Goal: Transaction & Acquisition: Purchase product/service

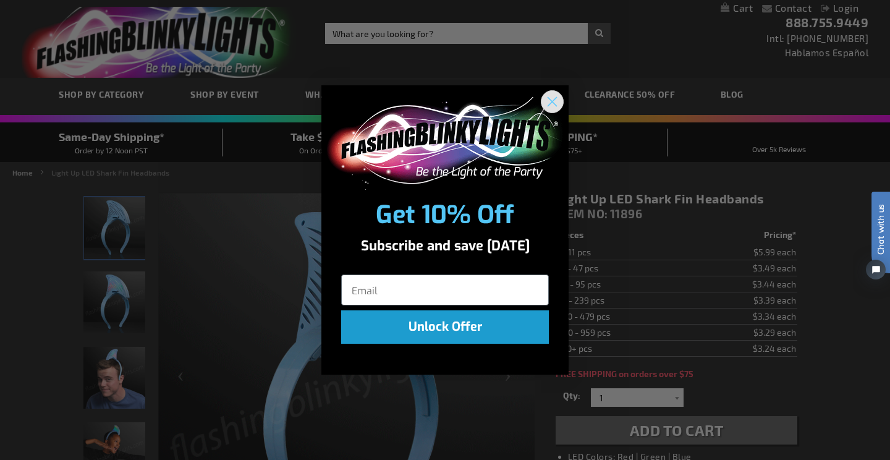
click at [545, 100] on circle "Close dialog" at bounding box center [552, 101] width 20 height 20
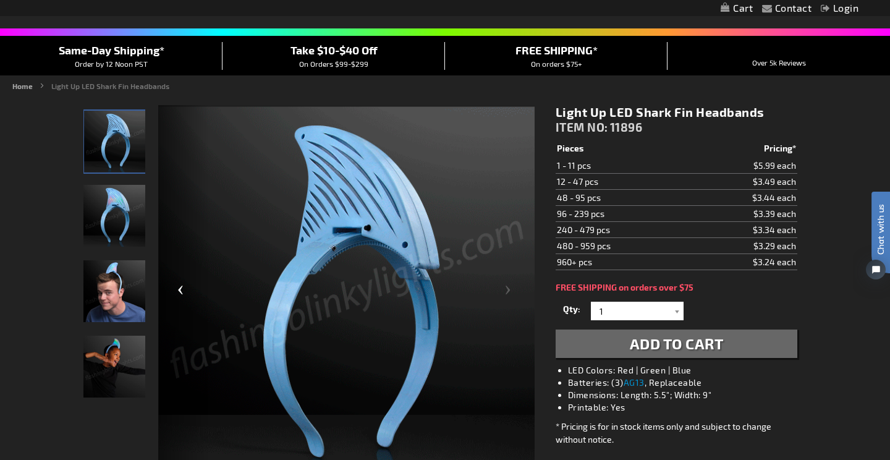
scroll to position [86, 0]
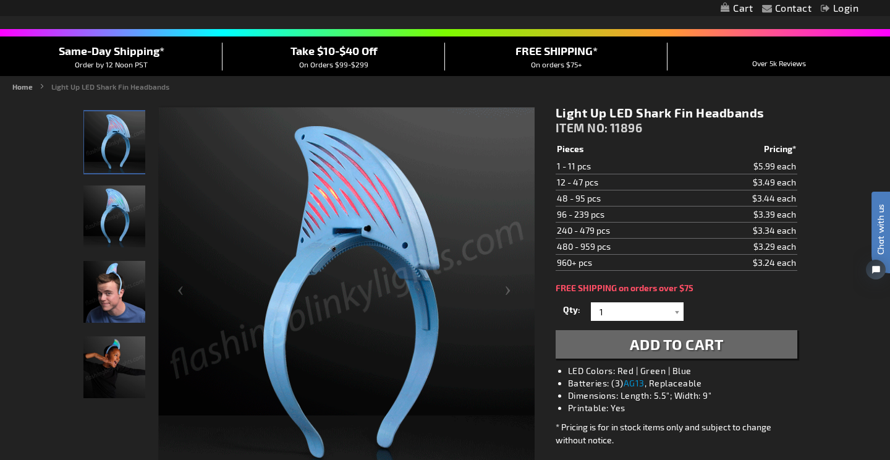
drag, startPoint x: 767, startPoint y: 114, endPoint x: 551, endPoint y: 107, distance: 216.4
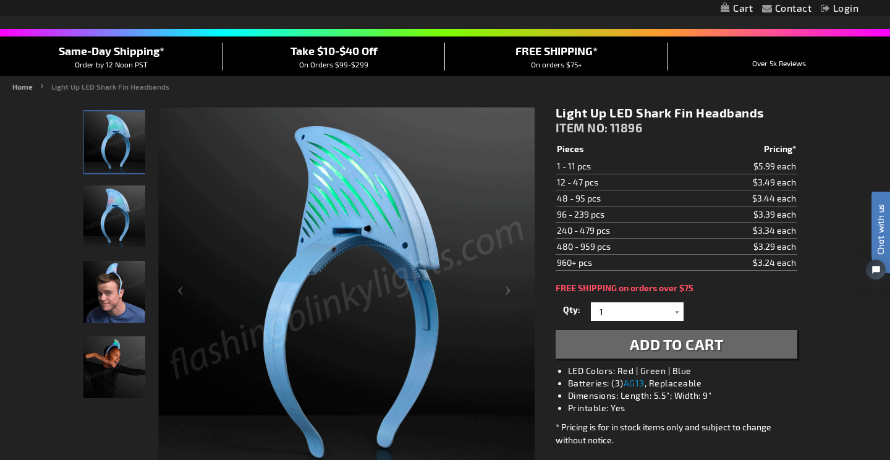
click at [551, 107] on div "Light Up LED Shark Fin Headbands ITEM NO: 11896 $3.24 Pieces Pricing* 1 - 11 pc…" at bounding box center [676, 317] width 260 height 442
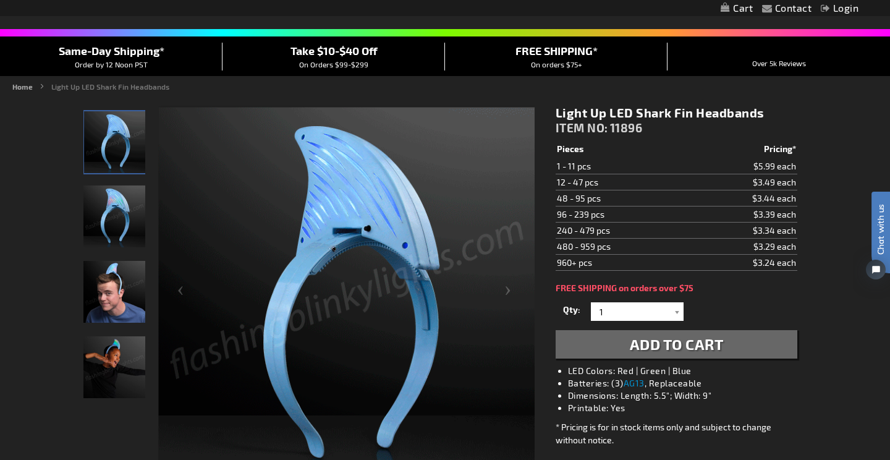
copy h1 "Light Up LED Shark Fin Headbands"
click at [117, 363] on img "Boy wearing Light Up LED Shark Fin Headbands" at bounding box center [114, 367] width 62 height 62
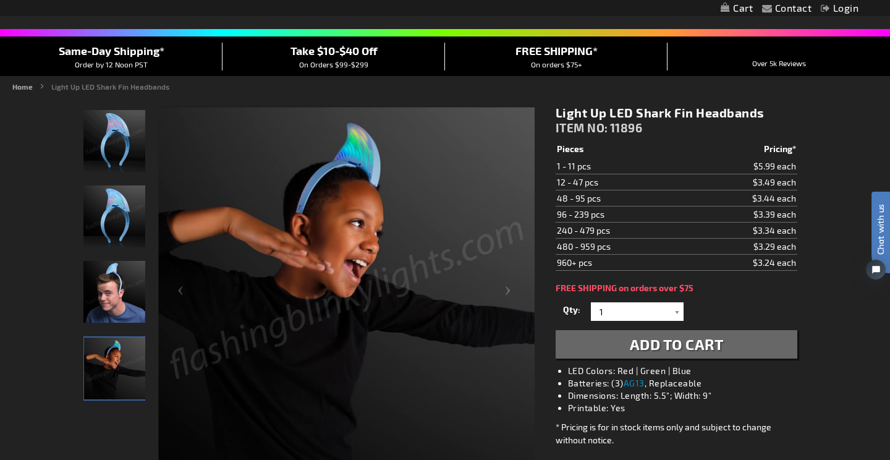
click at [146, 268] on div at bounding box center [309, 295] width 452 height 378
click at [118, 216] on img "Light Up LED Shark Fin Headbands" at bounding box center [114, 216] width 62 height 62
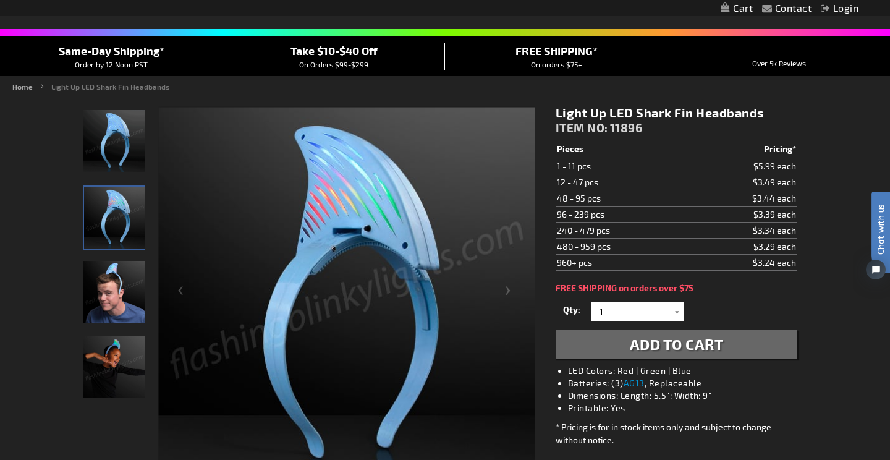
drag, startPoint x: 559, startPoint y: 184, endPoint x: 642, endPoint y: 186, distance: 83.4
click at [642, 187] on td "12 - 47 pcs" at bounding box center [622, 182] width 132 height 16
click at [640, 183] on td "12 - 47 pcs" at bounding box center [622, 182] width 132 height 16
